Goal: Information Seeking & Learning: Learn about a topic

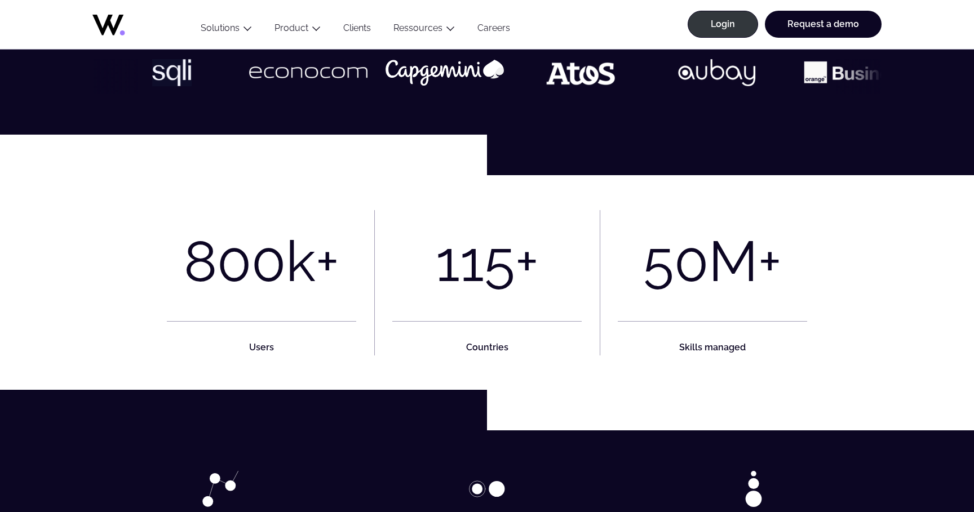
scroll to position [431, 0]
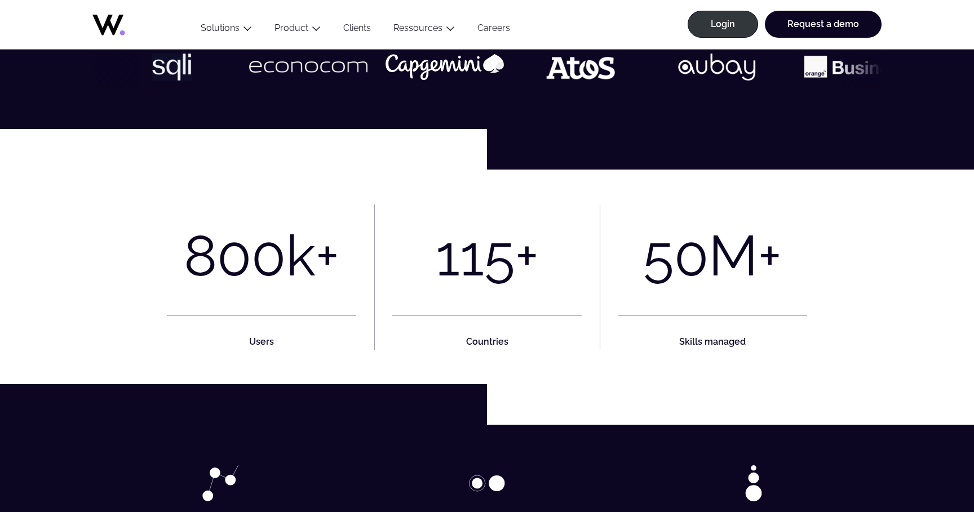
click at [727, 250] on div "M+" at bounding box center [745, 256] width 73 height 66
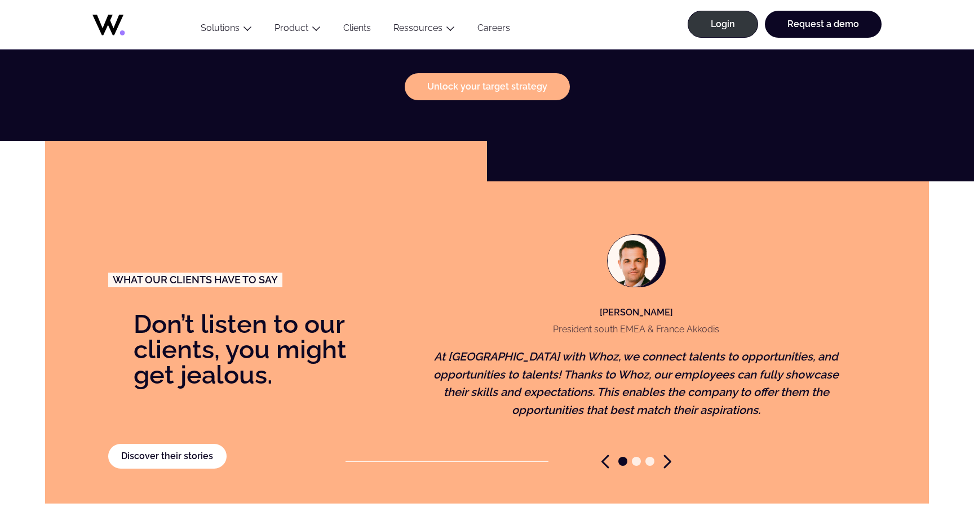
scroll to position [2402, 0]
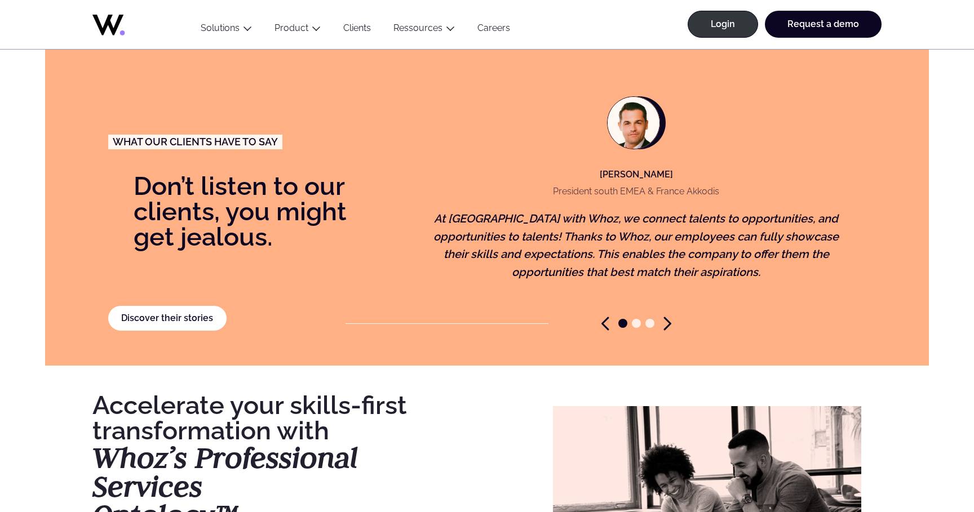
click at [647, 210] on p "At Akkodis with Whoz, we connect talents to opportunities, and opportunities to…" at bounding box center [636, 245] width 436 height 71
click at [669, 318] on icon "Next slide" at bounding box center [668, 324] width 6 height 12
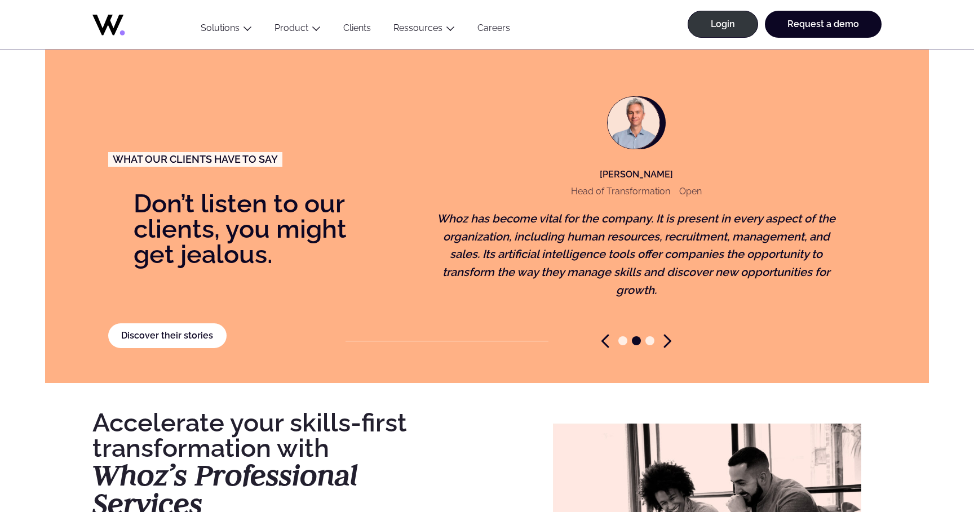
click at [669, 334] on icon "Next slide" at bounding box center [668, 341] width 8 height 14
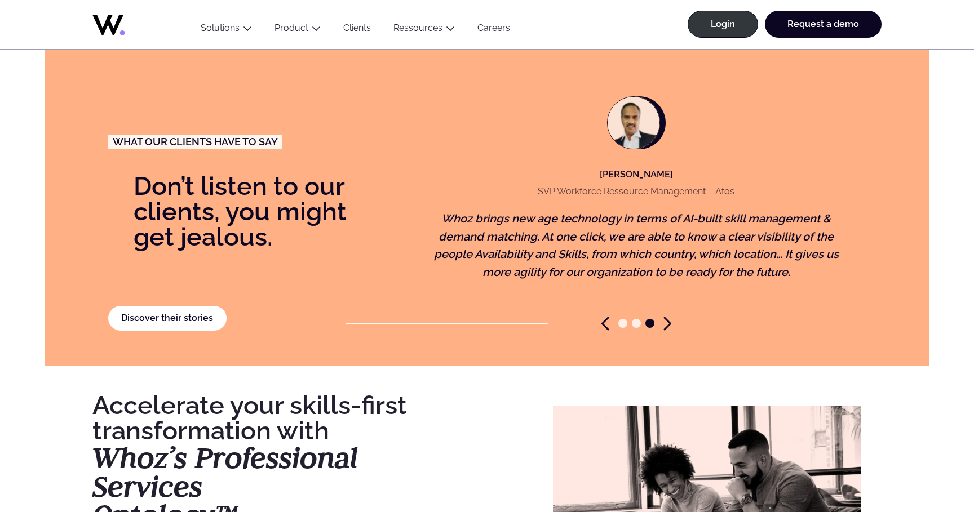
click at [669, 325] on div "What our clients have to say Don’t listen to our clients, you might get jealous…" at bounding box center [487, 204] width 884 height 322
click at [667, 317] on icon "Next slide" at bounding box center [668, 324] width 8 height 14
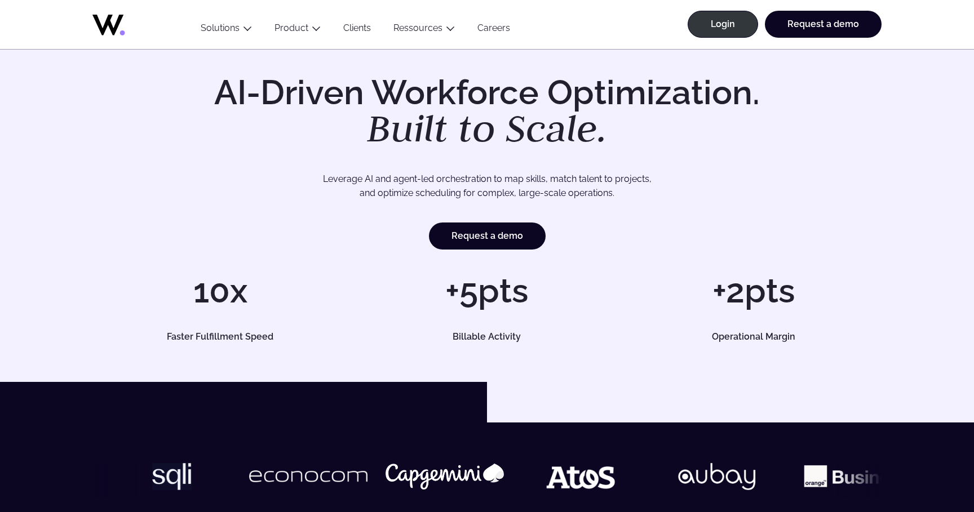
scroll to position [0, 0]
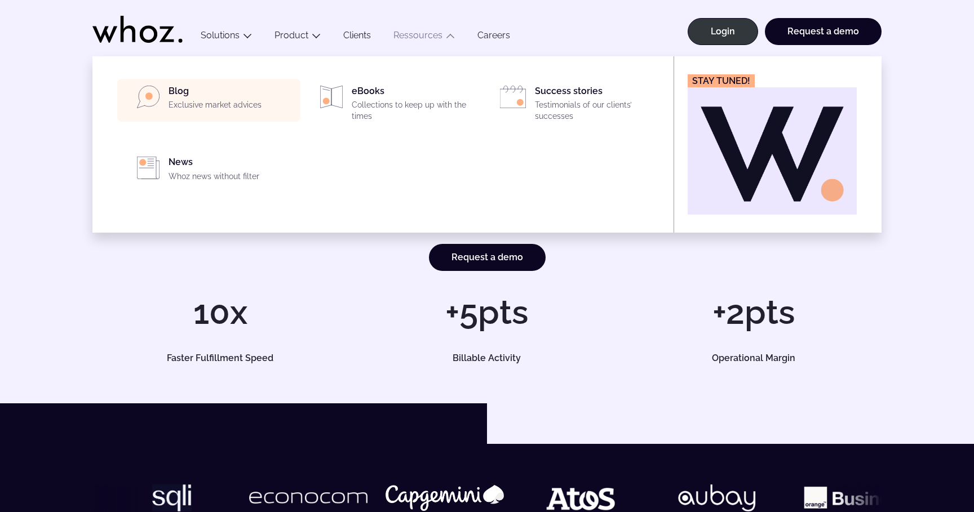
click at [200, 112] on div "Blog Exclusive market advices" at bounding box center [231, 100] width 125 height 29
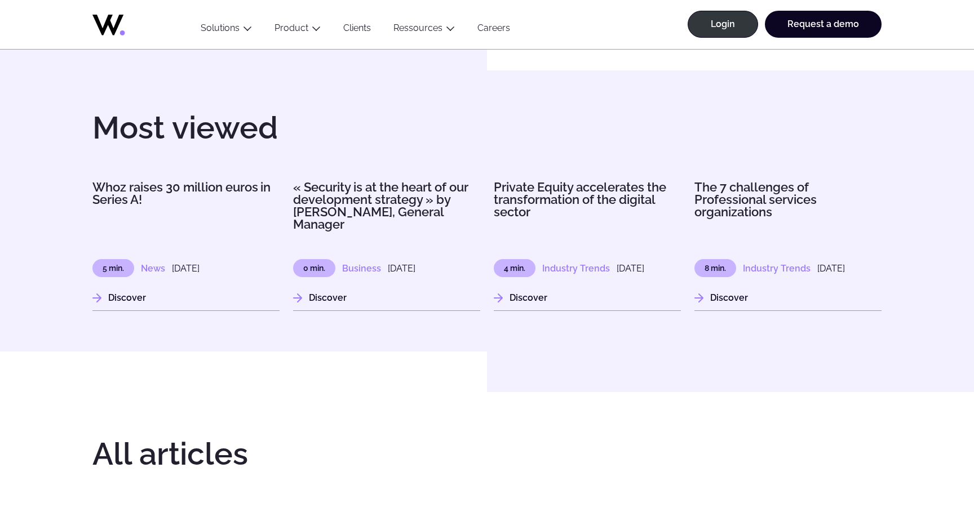
scroll to position [1318, 0]
click at [425, 334] on div "Most viewed Whoz raises 30 million euros in Series A! 5 min. News 12 May 2022 D…" at bounding box center [487, 209] width 974 height 281
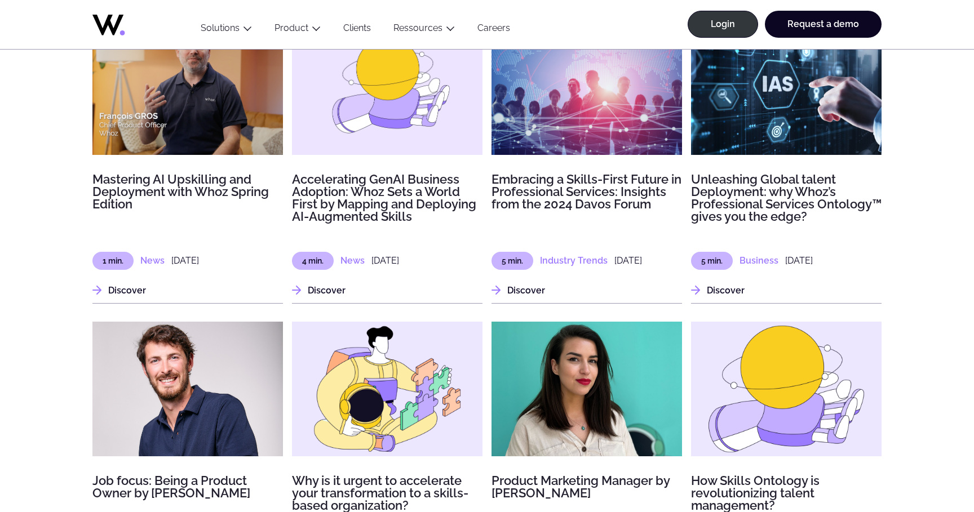
scroll to position [1827, 0]
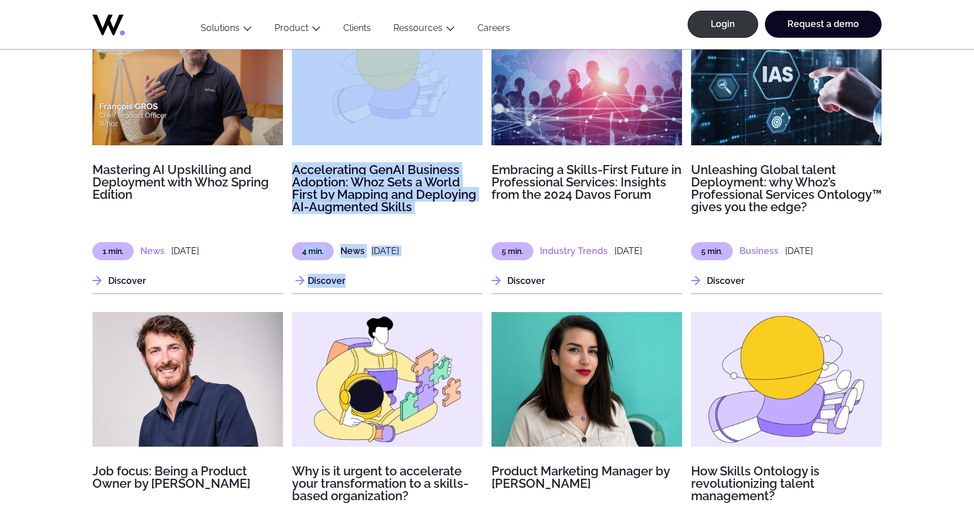
click at [392, 201] on h3 "Accelerating GenAI Business Adoption: Whoz Sets a World First by Mapping and De…" at bounding box center [387, 188] width 191 height 50
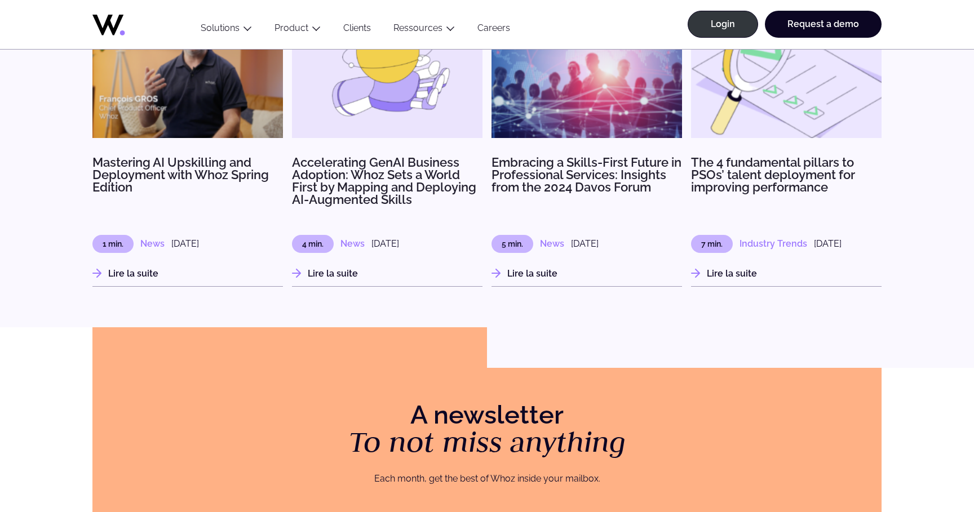
scroll to position [1459, 0]
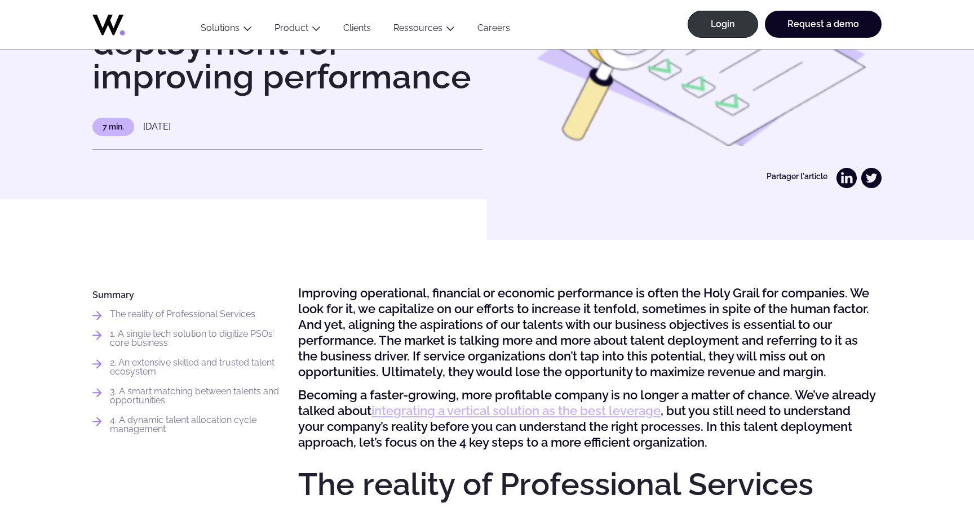
scroll to position [148, 0]
